Goal: Task Accomplishment & Management: Manage account settings

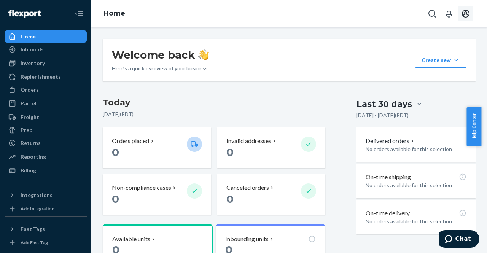
click at [463, 13] on icon "Open account menu" at bounding box center [465, 13] width 9 height 9
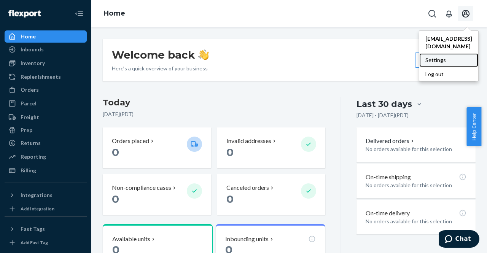
click at [429, 61] on div "Settings" at bounding box center [449, 60] width 59 height 14
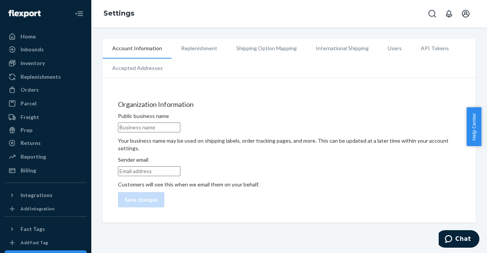
click at [198, 51] on li "Replenishment" at bounding box center [199, 48] width 55 height 19
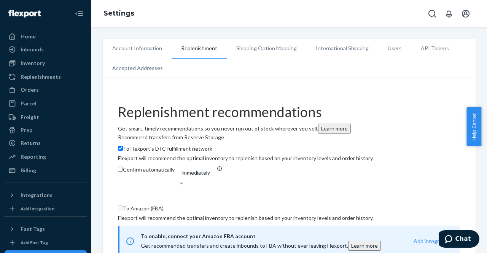
click at [136, 47] on li "Account Information" at bounding box center [137, 48] width 69 height 19
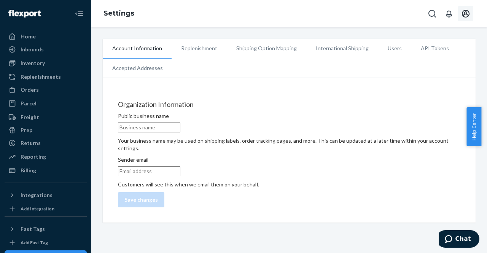
click at [463, 13] on icon "Open account menu" at bounding box center [465, 13] width 9 height 9
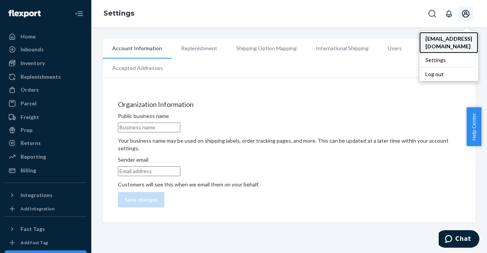
click at [440, 43] on span "[EMAIL_ADDRESS][DOMAIN_NAME]" at bounding box center [449, 42] width 47 height 15
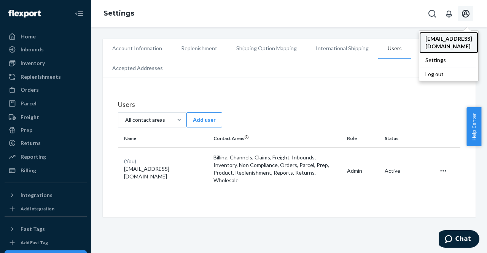
click at [440, 45] on span "[EMAIL_ADDRESS][DOMAIN_NAME]" at bounding box center [449, 42] width 47 height 15
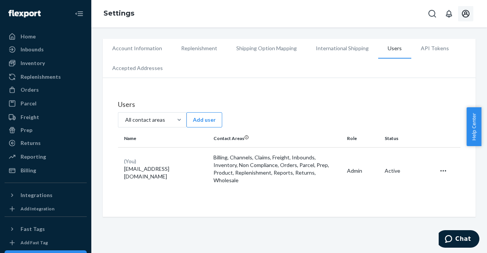
click at [145, 45] on li "Account Information" at bounding box center [137, 48] width 69 height 19
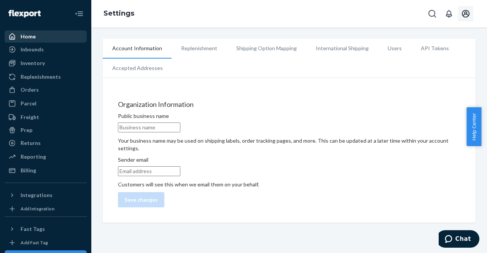
click at [24, 36] on div "Home" at bounding box center [28, 37] width 15 height 8
